Goal: Task Accomplishment & Management: Use online tool/utility

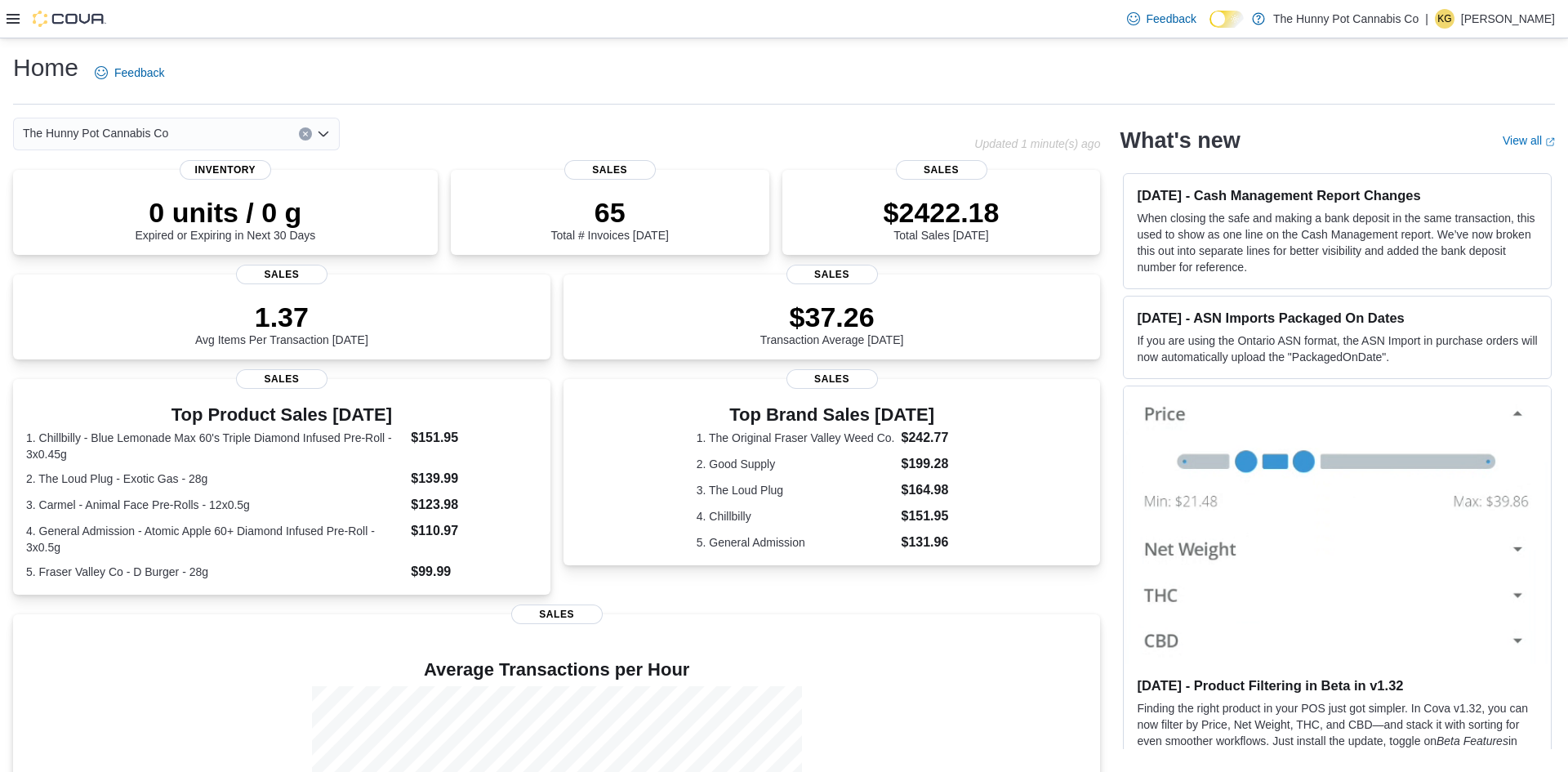
click at [13, 21] on icon at bounding box center [13, 18] width 13 height 13
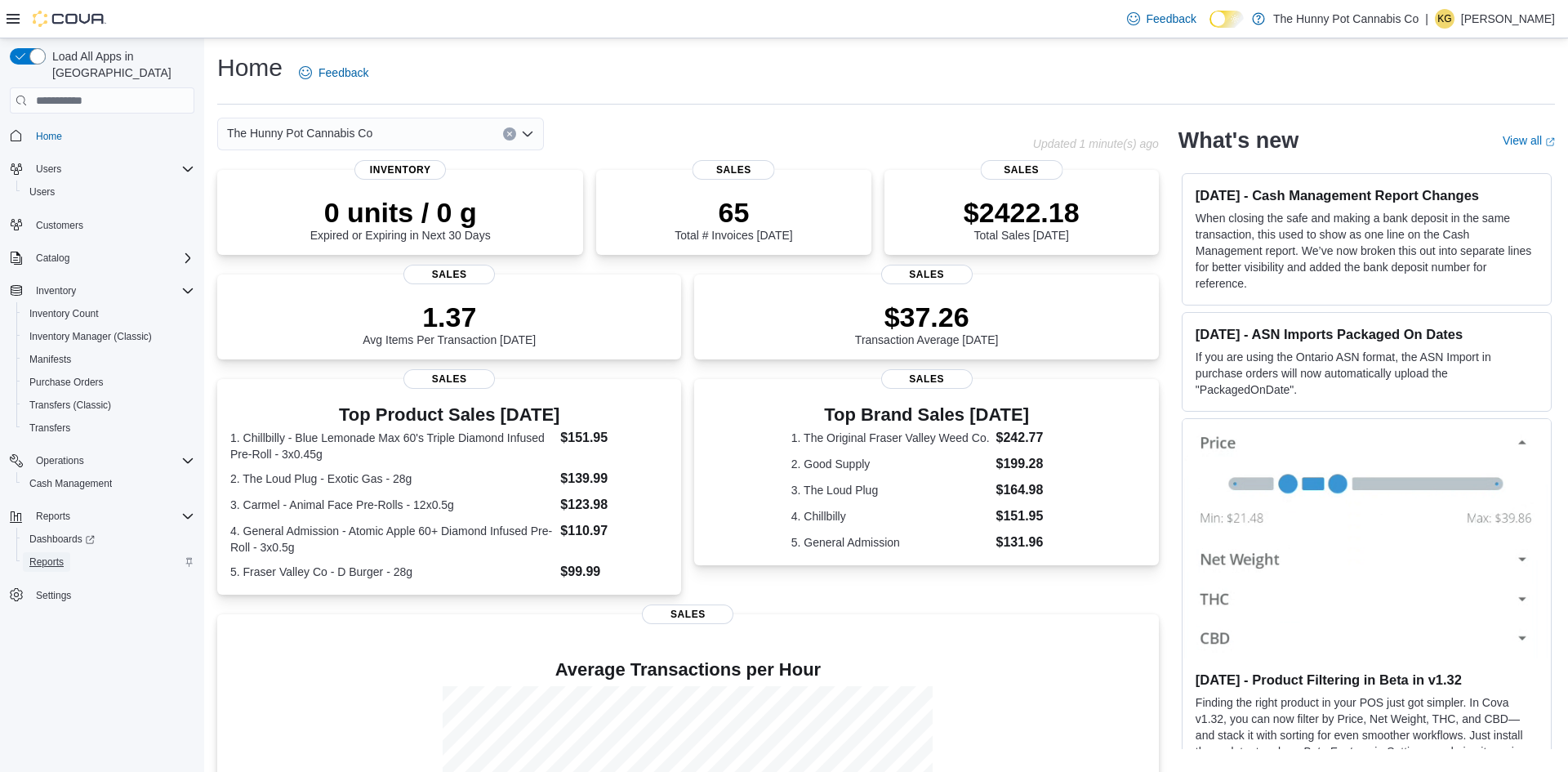
click at [40, 552] on span "Reports" at bounding box center [47, 561] width 34 height 20
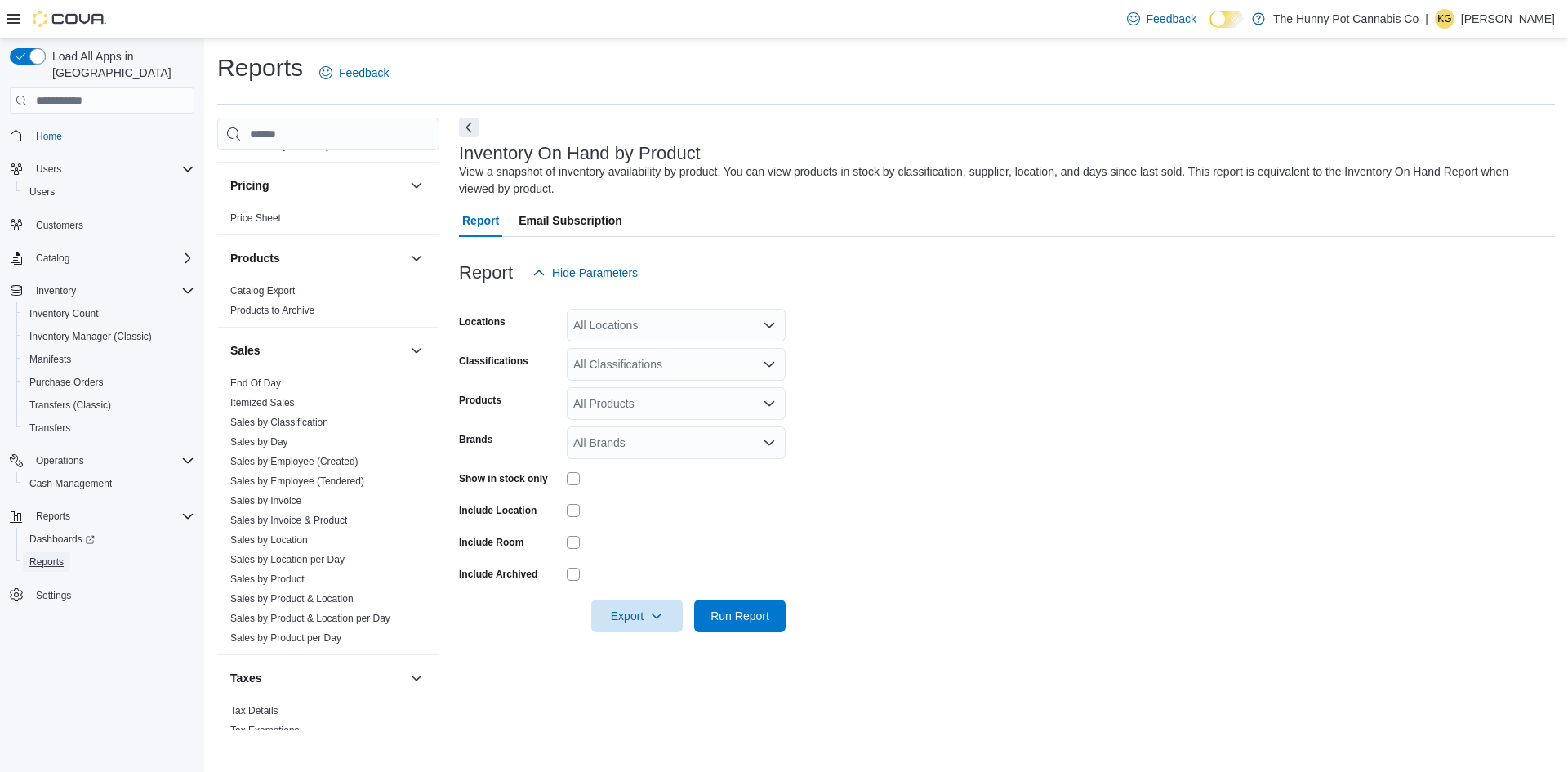
scroll to position [752, 0]
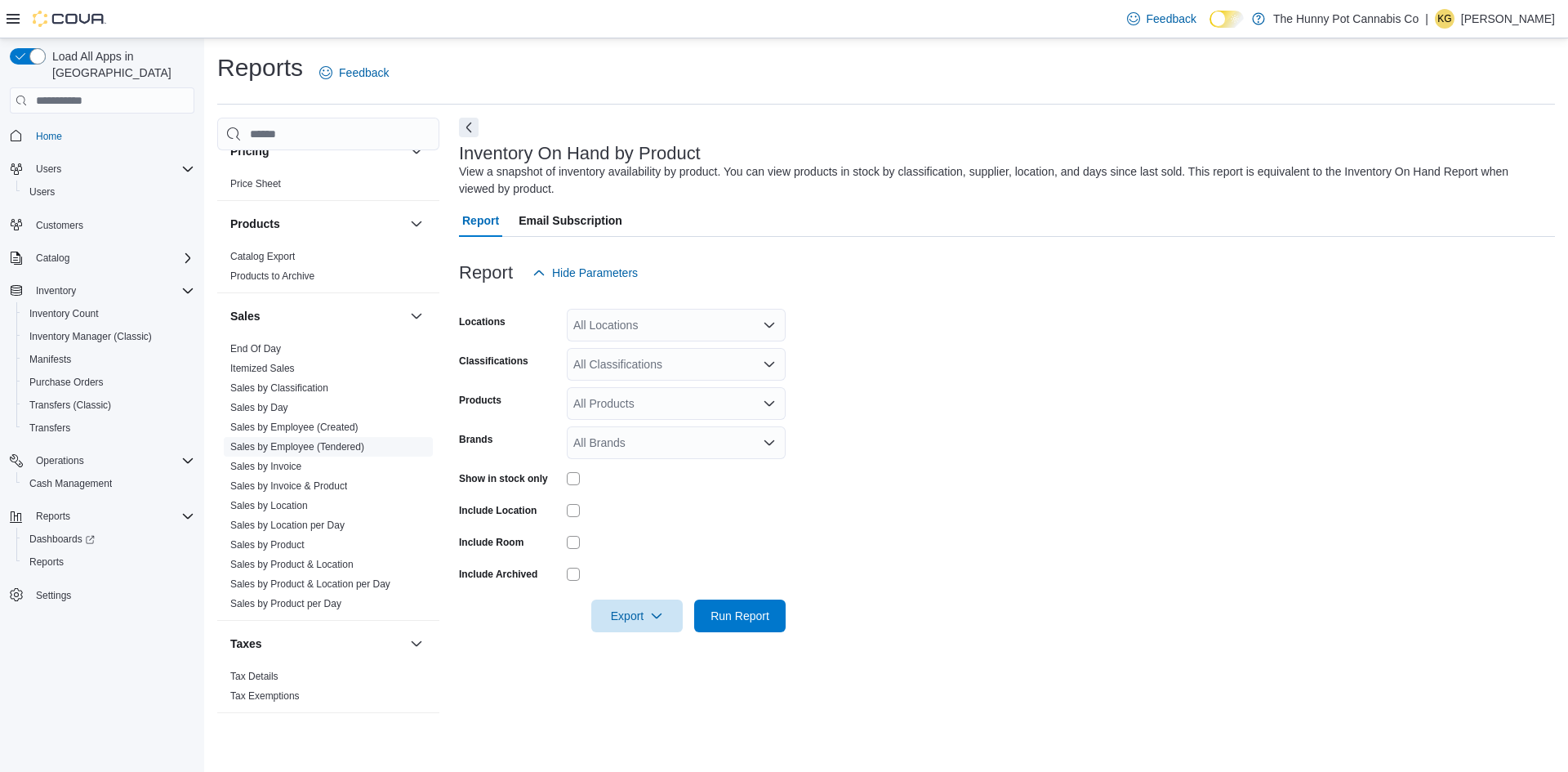
click at [315, 446] on link "Sales by Employee (Tendered)" at bounding box center [297, 446] width 134 height 11
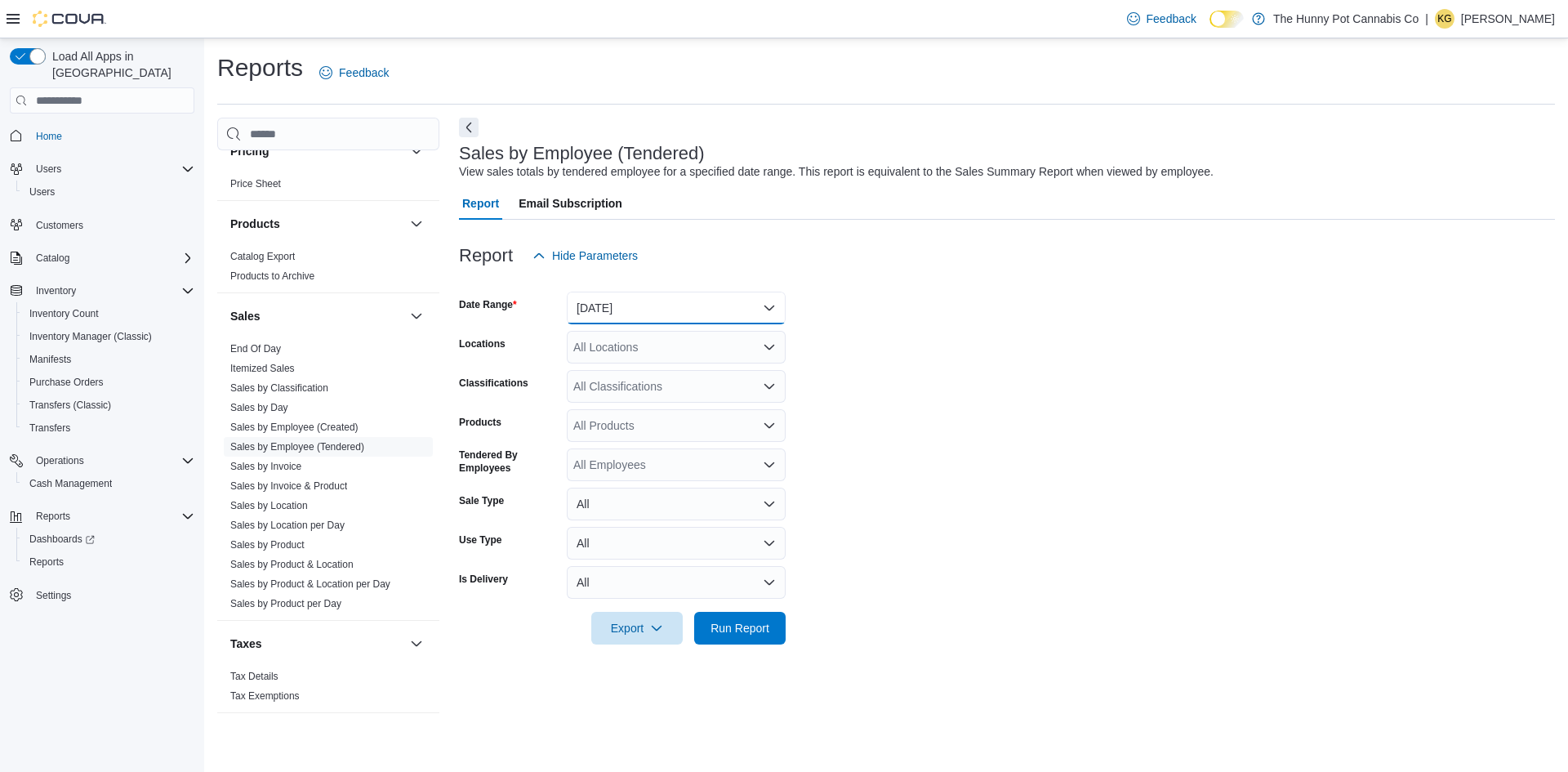
click at [663, 302] on button "Yesterday" at bounding box center [676, 307] width 219 height 32
click at [986, 260] on div "Report Hide Parameters" at bounding box center [1006, 255] width 1096 height 32
click at [600, 344] on div "All Locations" at bounding box center [676, 347] width 219 height 32
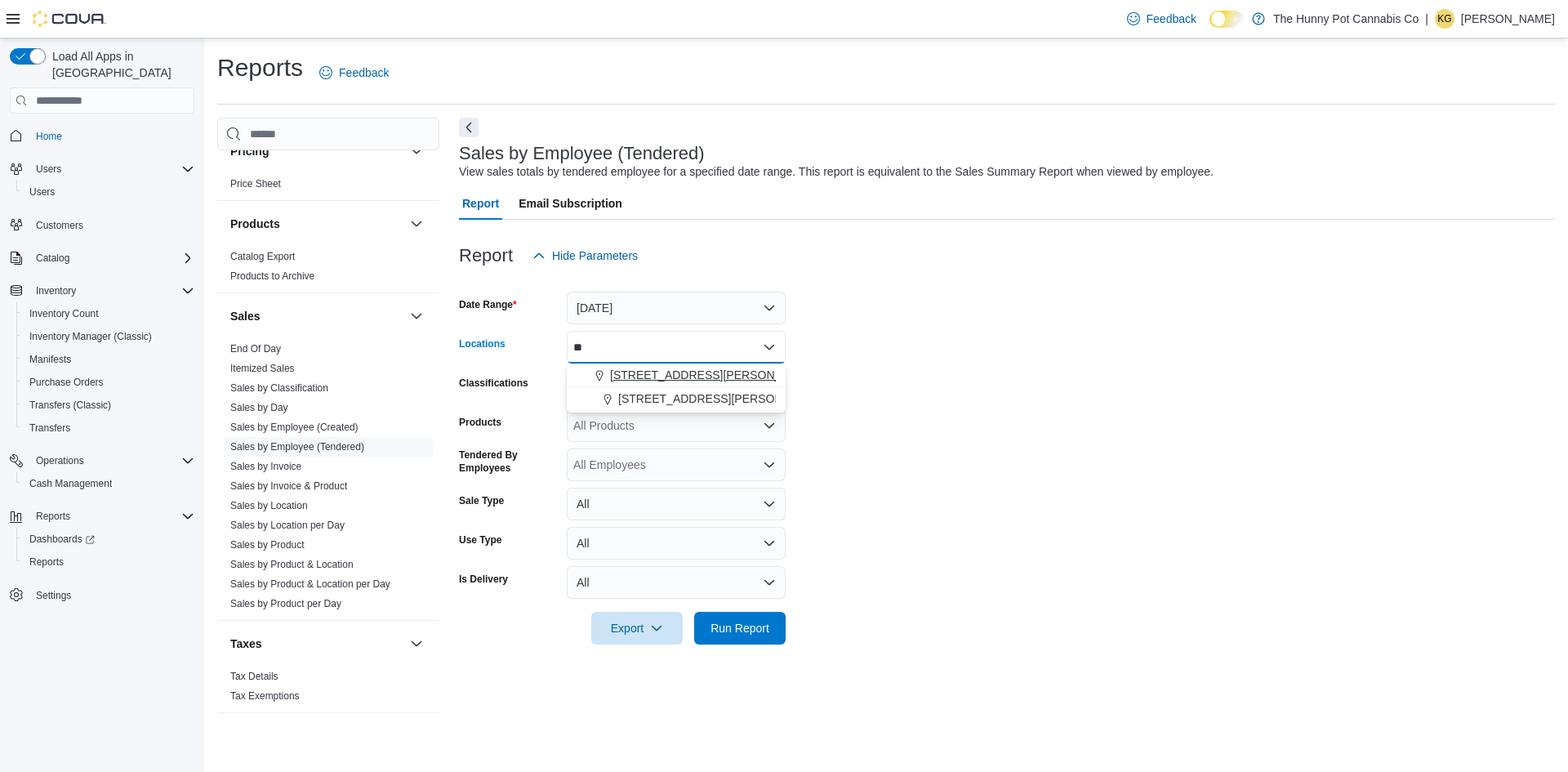
type input "**"
click at [606, 367] on span "Choose from the following options" at bounding box center [601, 375] width 17 height 16
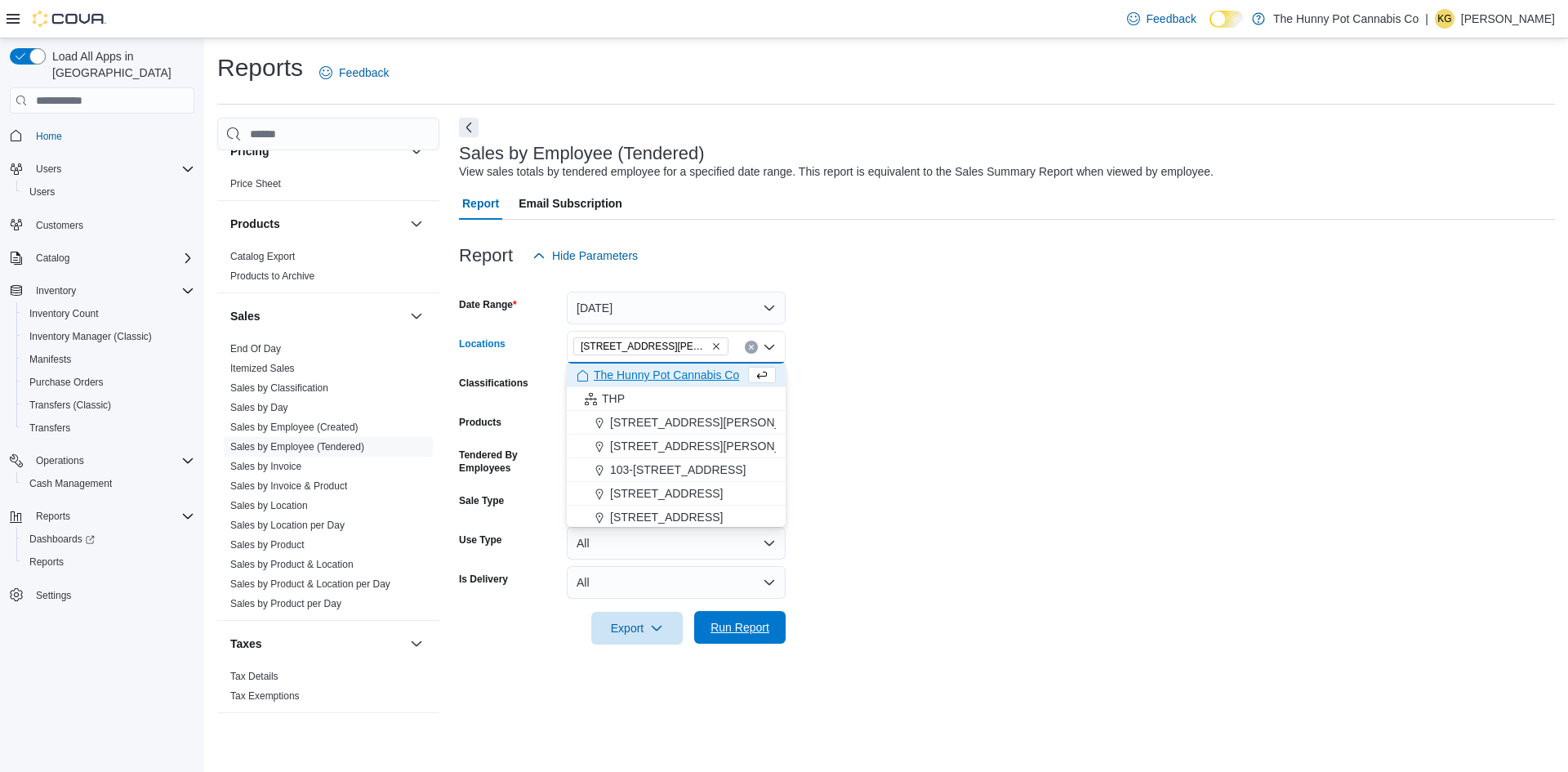
click at [715, 638] on span "Run Report" at bounding box center [740, 627] width 72 height 32
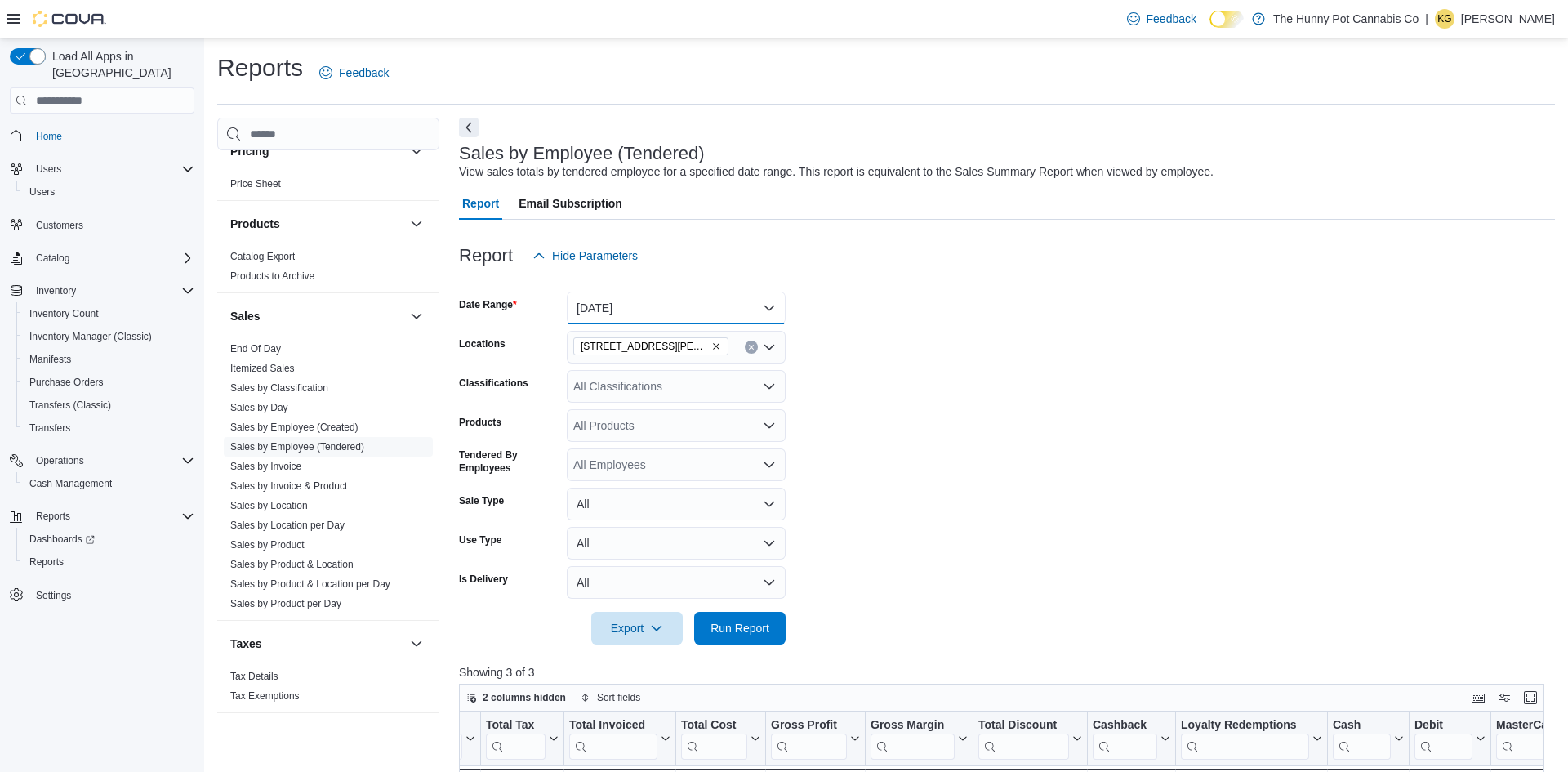
click at [594, 300] on button "Yesterday" at bounding box center [676, 307] width 219 height 32
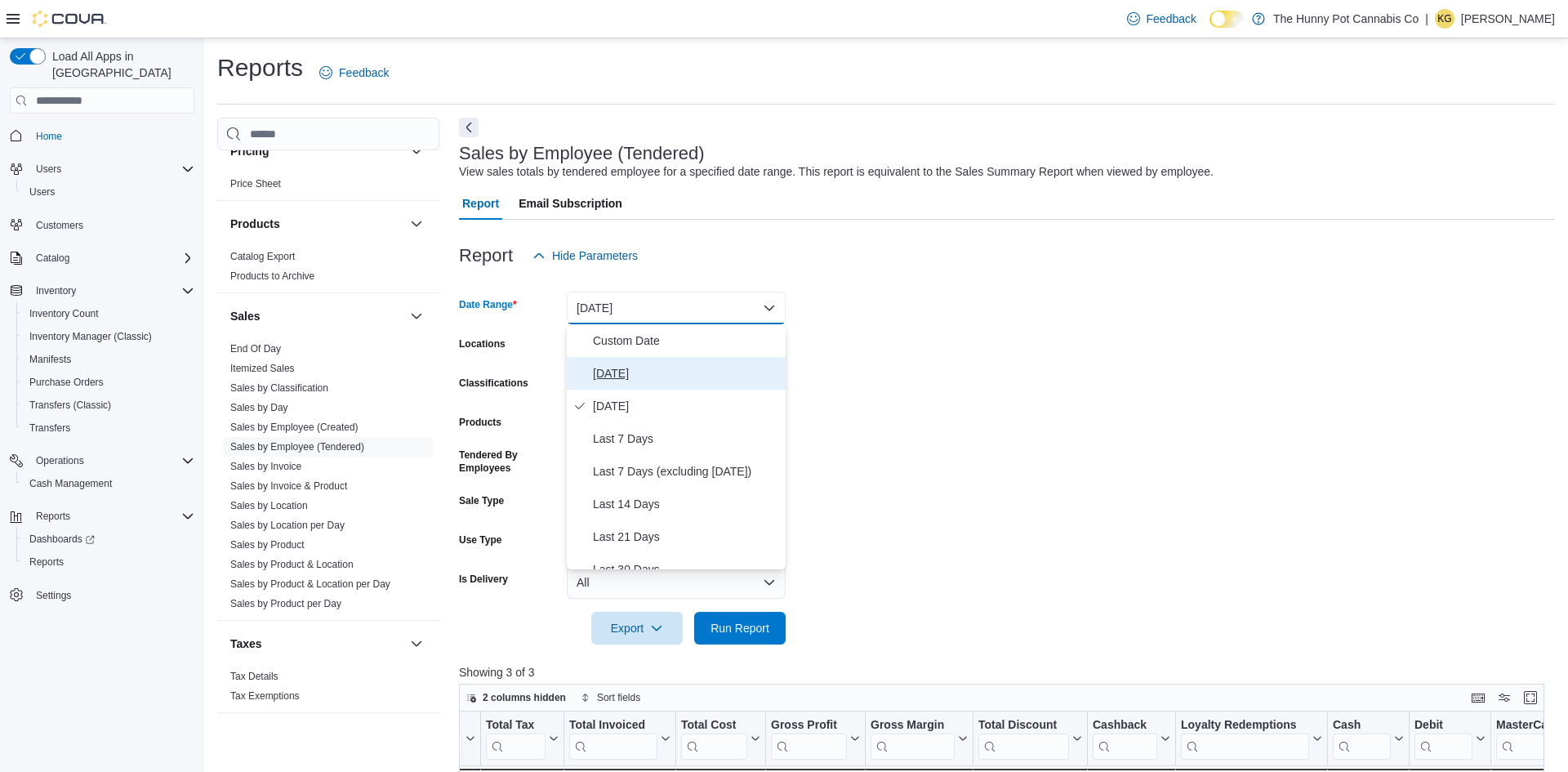
click at [604, 370] on span "Today" at bounding box center [685, 373] width 186 height 20
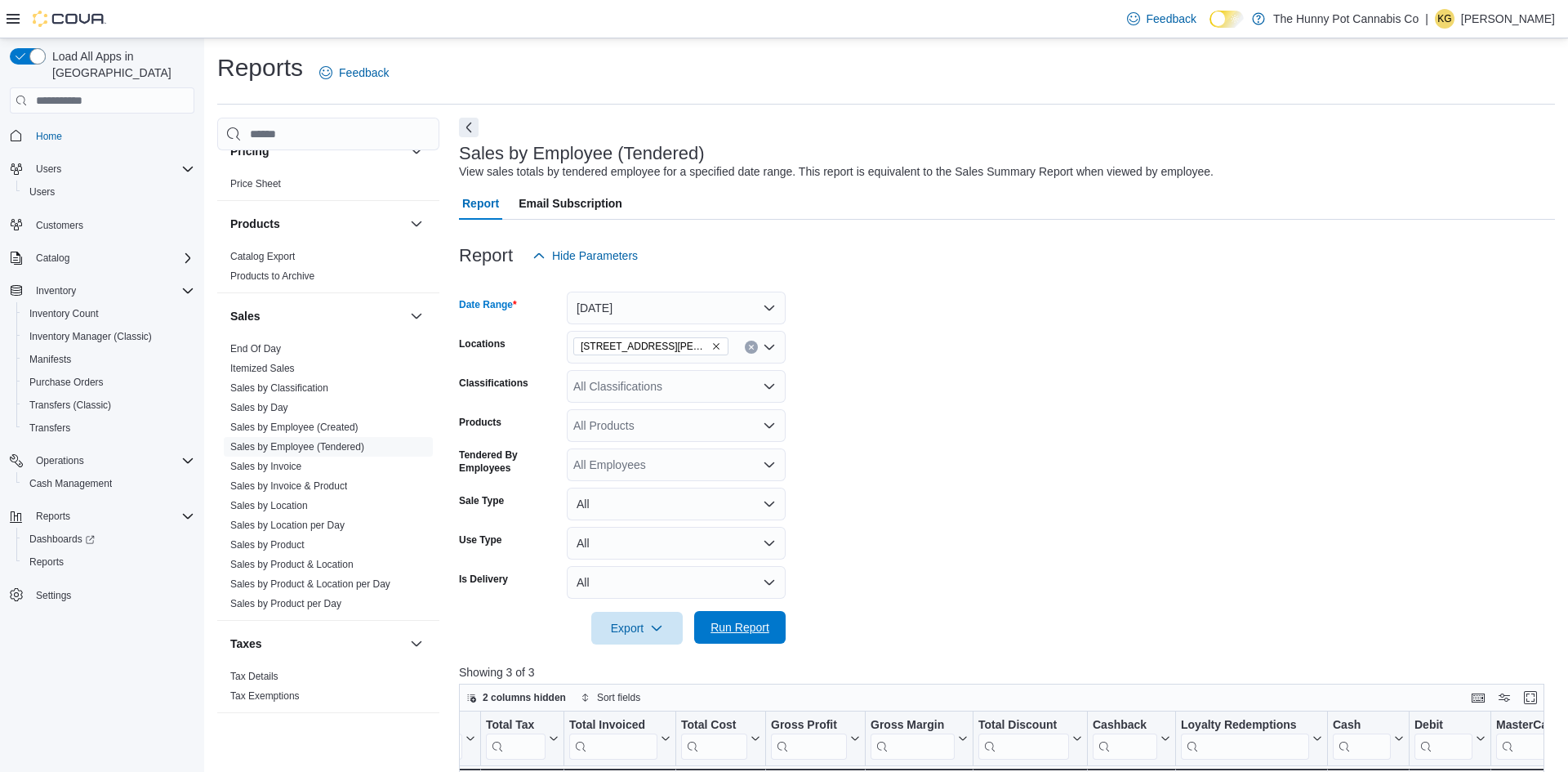
click at [733, 630] on span "Run Report" at bounding box center [740, 626] width 59 height 16
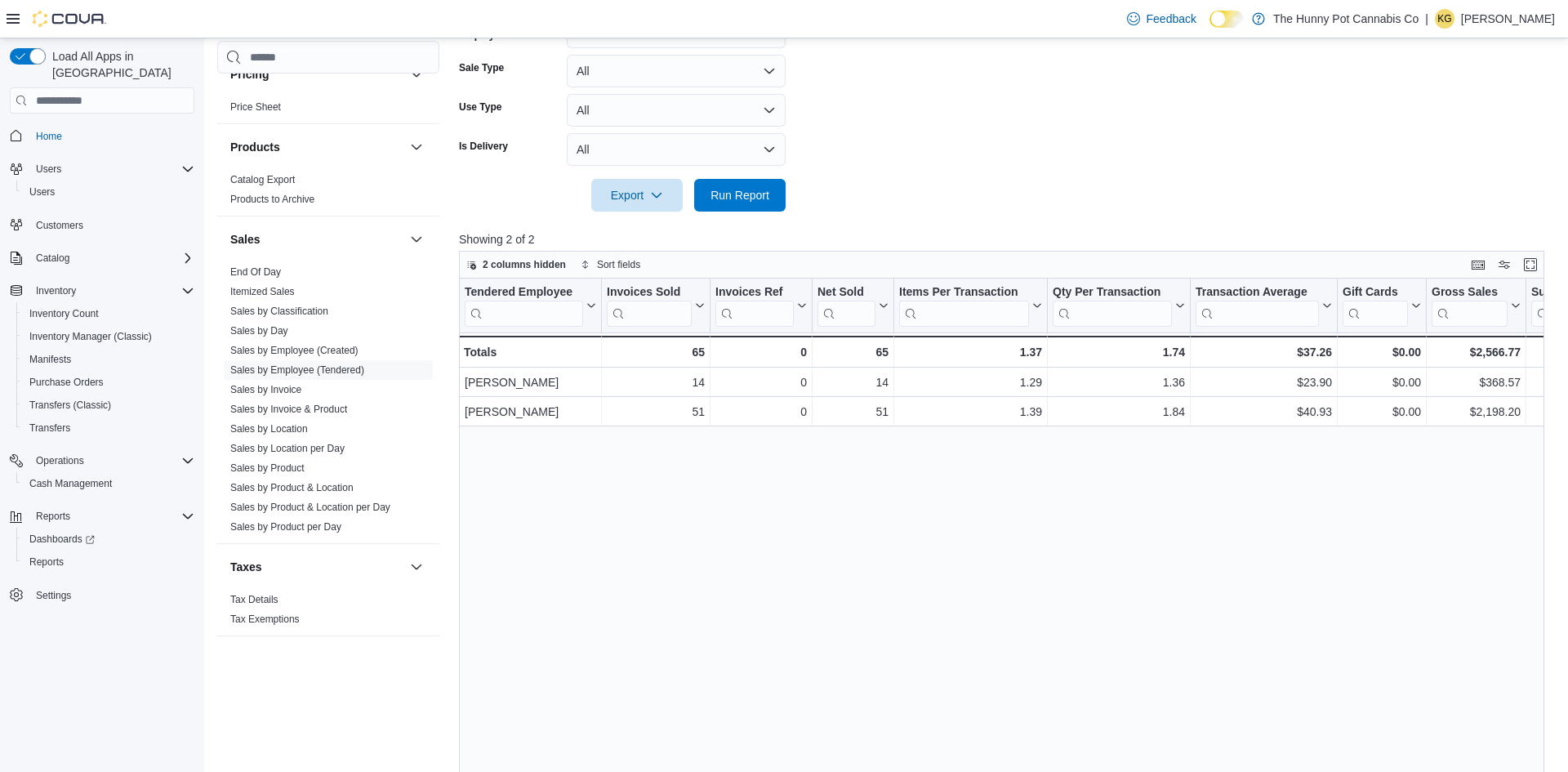
scroll to position [431, 0]
click at [732, 183] on span "Run Report" at bounding box center [740, 197] width 72 height 32
click at [943, 758] on div "Tendered Employee Click to view column header actions Invoices Sold Click to vi…" at bounding box center [1001, 575] width 1085 height 590
click at [741, 205] on span "Run Report" at bounding box center [740, 197] width 72 height 32
